Goal: Information Seeking & Learning: Understand process/instructions

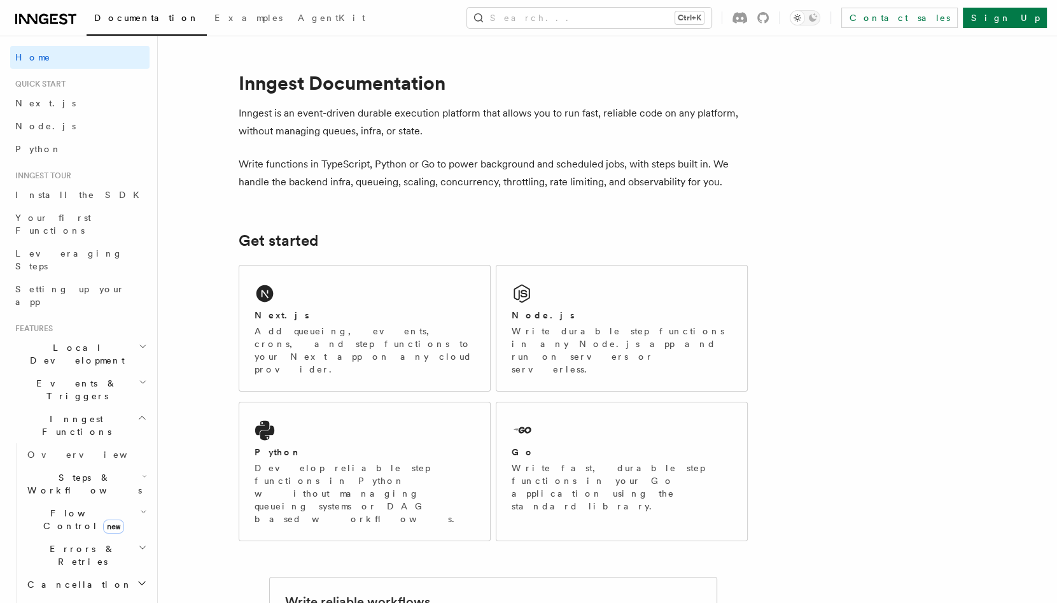
click at [583, 15] on button "Search... Ctrl+K" at bounding box center [589, 18] width 244 height 20
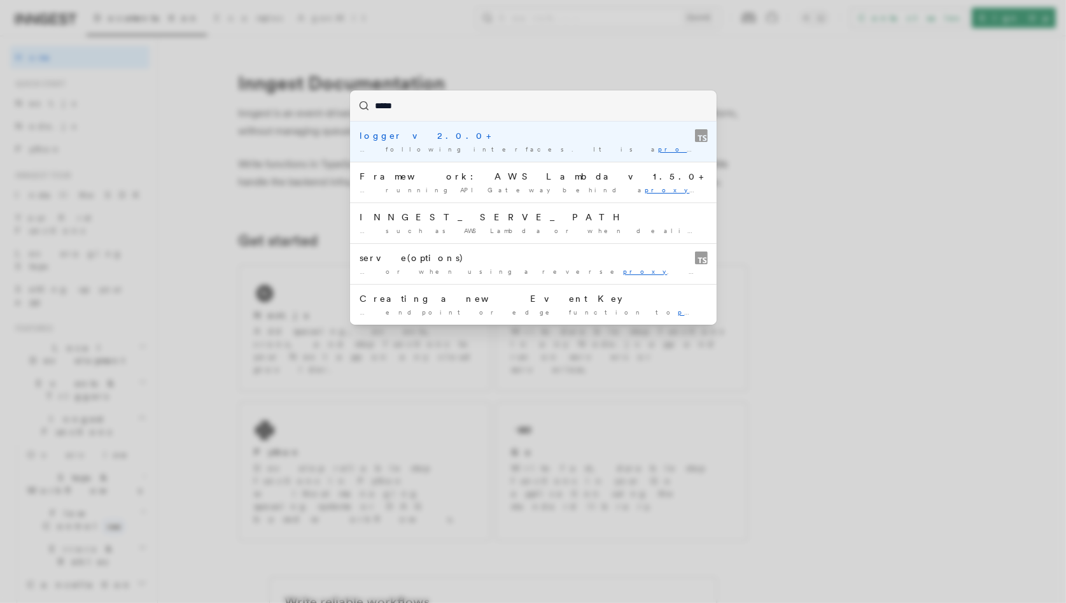
type input "*****"
click at [802, 204] on div "***** logger v2.0.0+ … following interfaces. It is a proxy object that is eithe…" at bounding box center [533, 301] width 1066 height 603
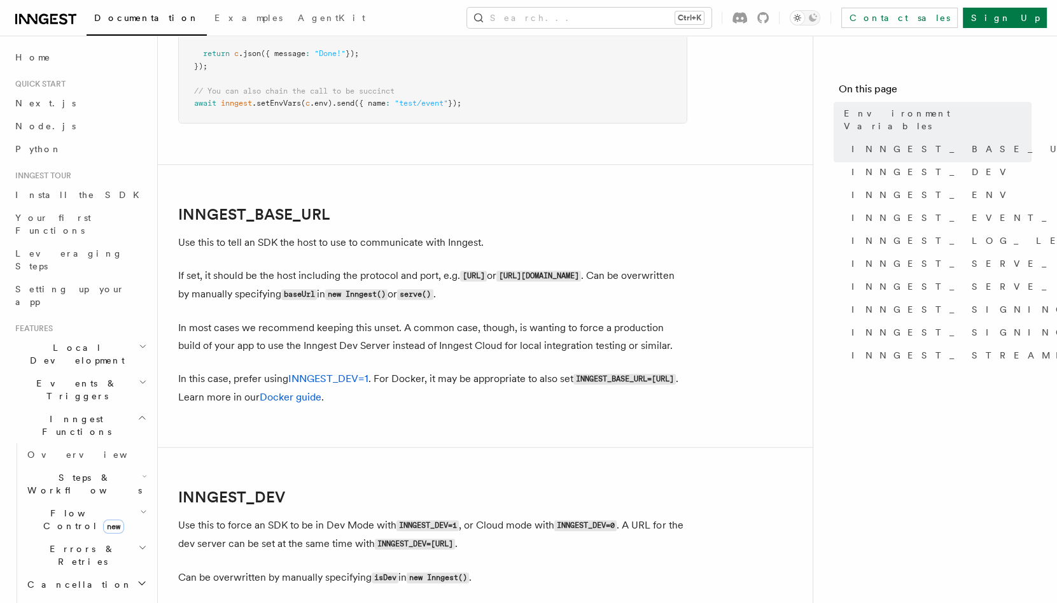
scroll to position [535, 0]
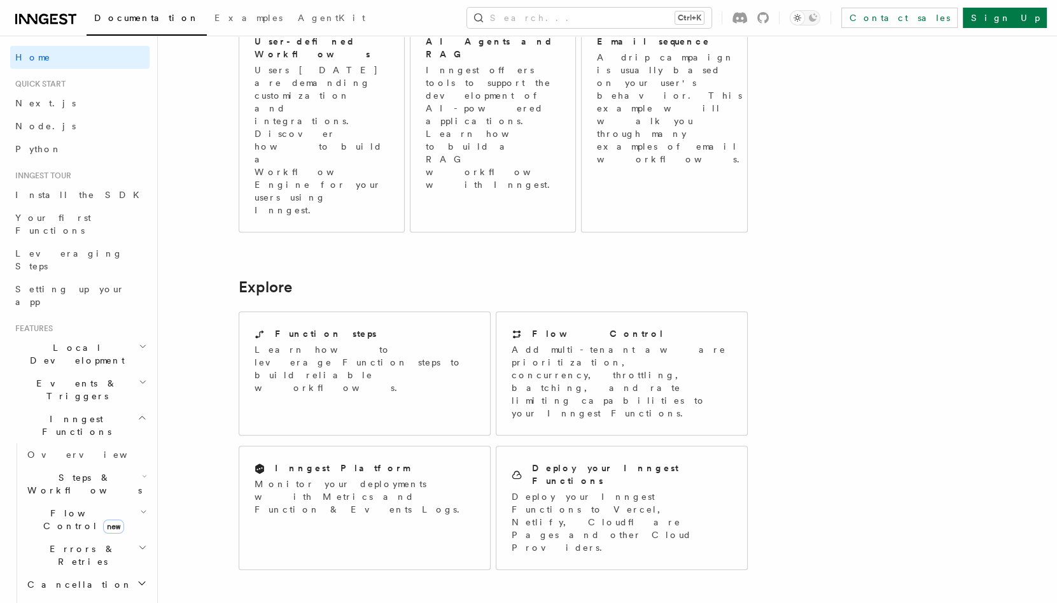
scroll to position [562, 0]
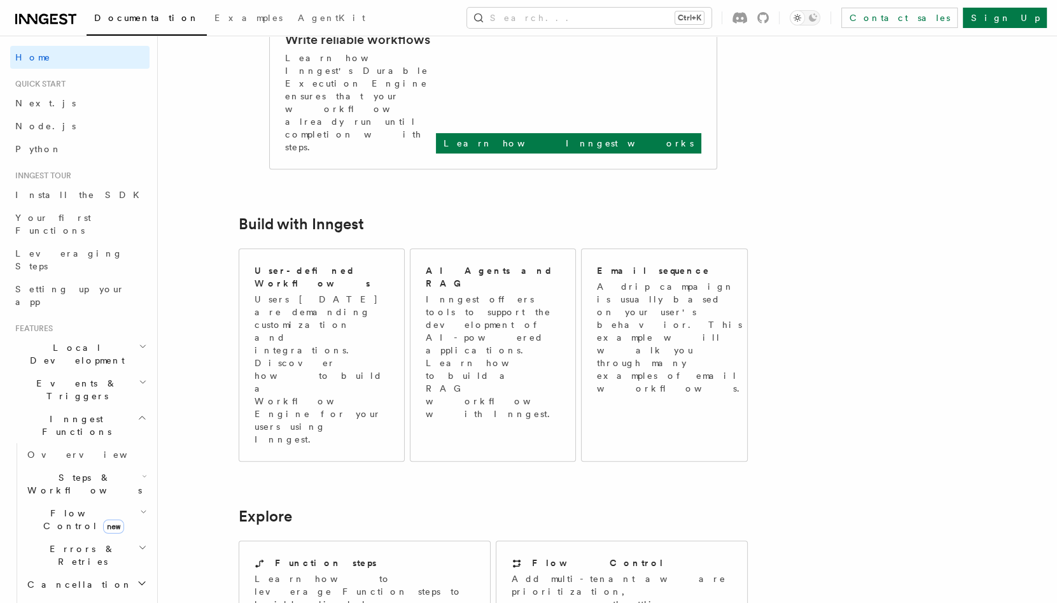
click at [135, 336] on h2 "Local Development" at bounding box center [79, 354] width 139 height 36
click at [81, 457] on span "Development with Docker" at bounding box center [87, 468] width 120 height 23
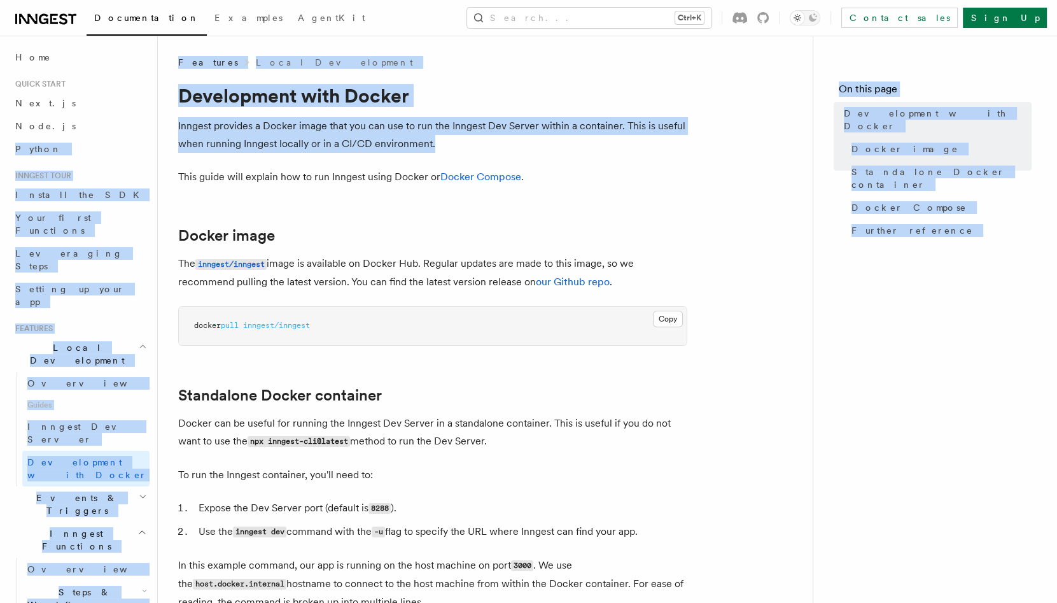
drag, startPoint x: 445, startPoint y: 143, endPoint x: 150, endPoint y: 127, distance: 295.7
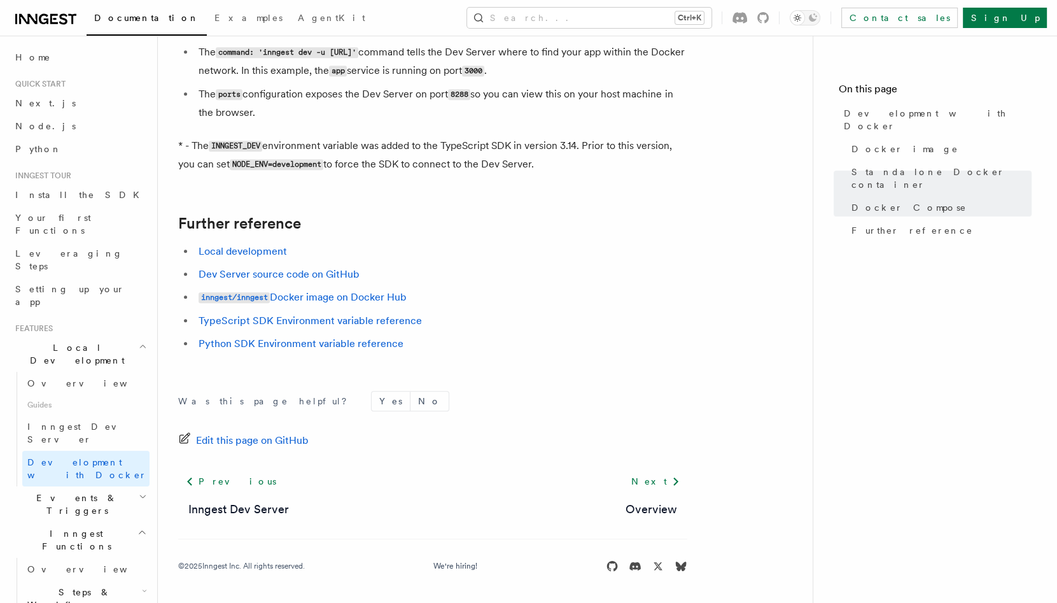
scroll to position [1272, 0]
click at [102, 421] on span "Inngest Dev Server" at bounding box center [81, 432] width 109 height 23
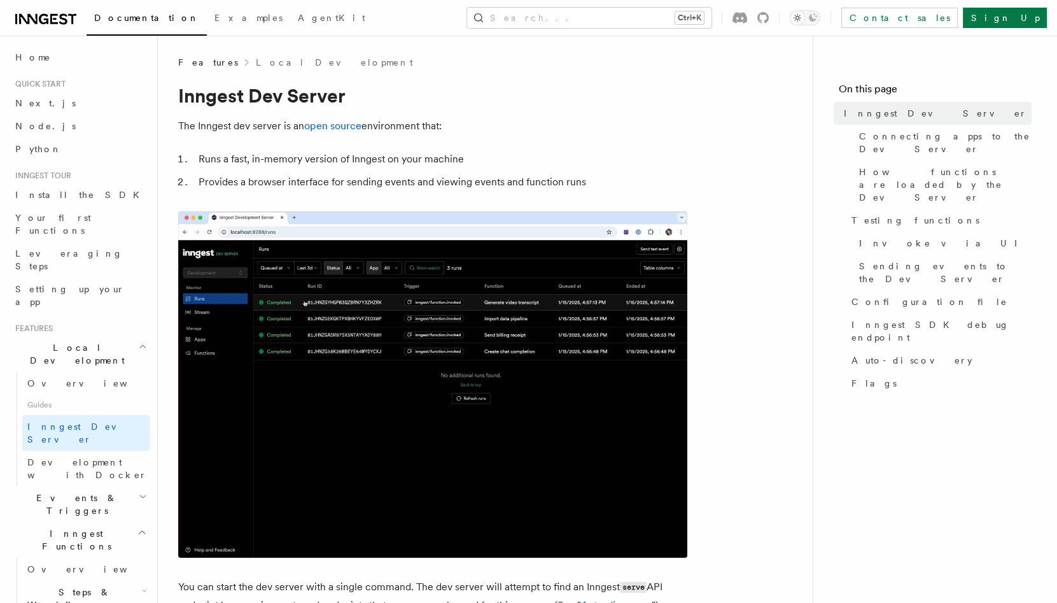
click at [483, 61] on div "Features Local Development" at bounding box center [432, 62] width 509 height 13
